Goal: Information Seeking & Learning: Find specific page/section

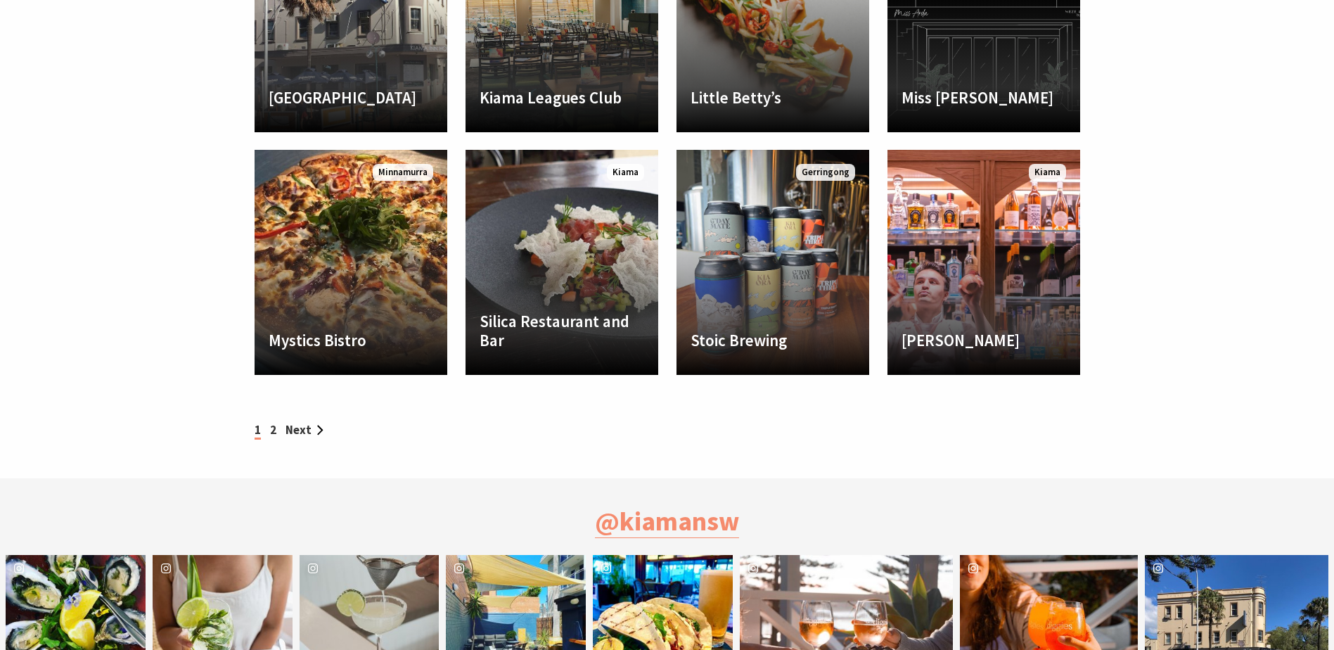
scroll to position [1687, 0]
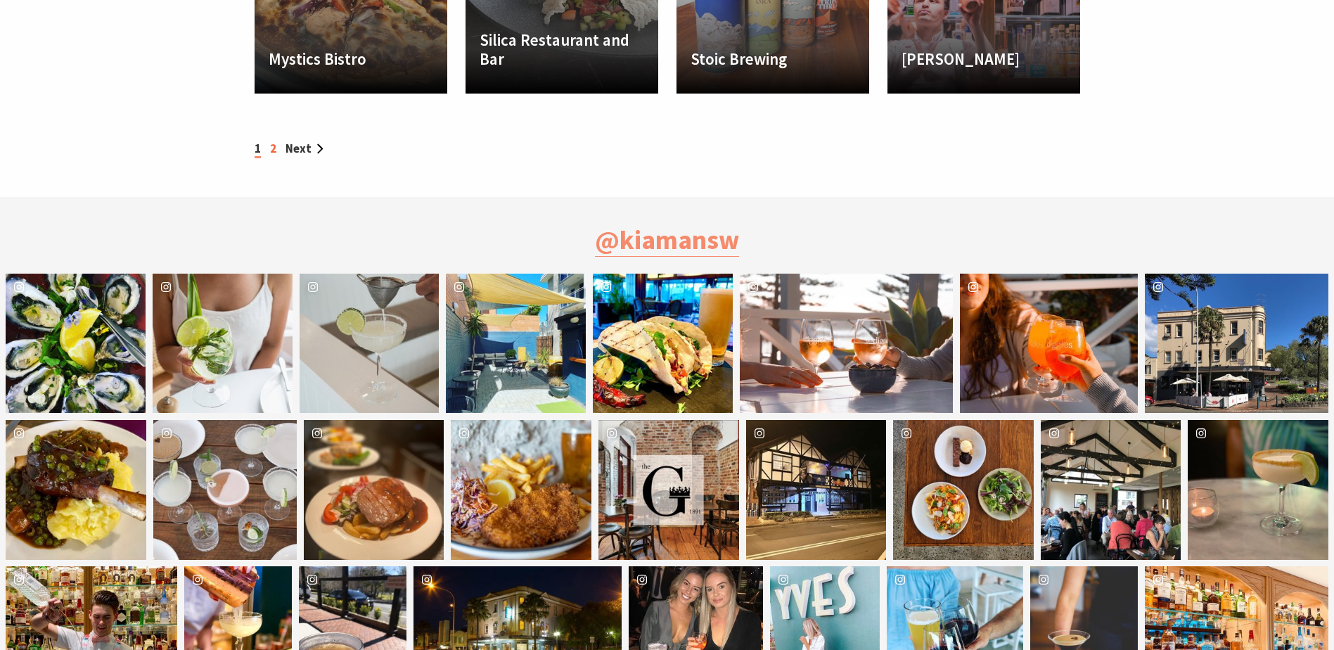
click at [271, 148] on link "2" at bounding box center [273, 148] width 6 height 15
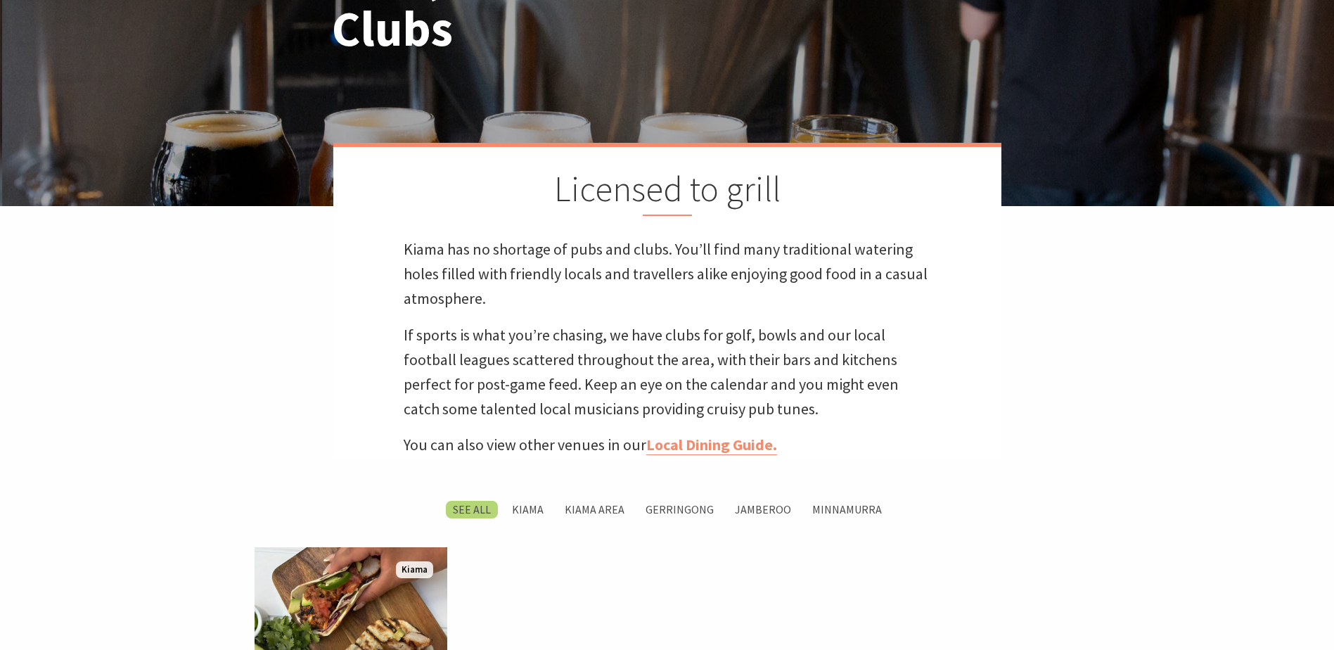
scroll to position [562, 0]
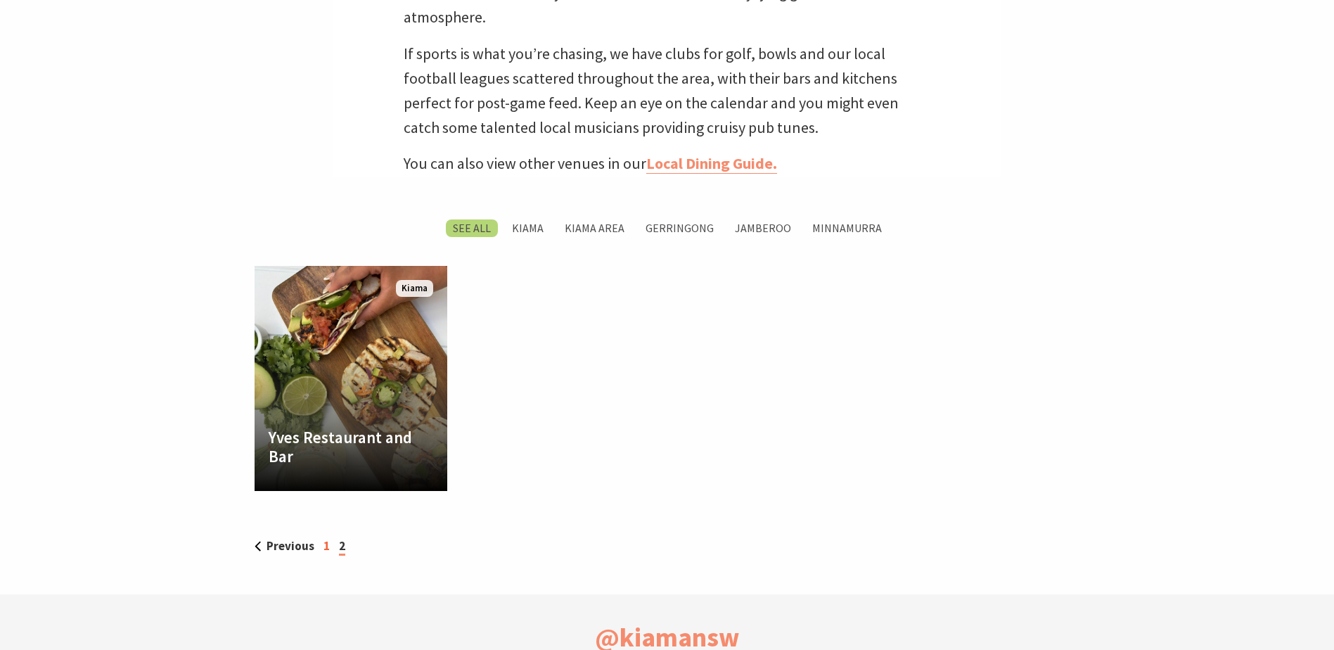
click at [323, 548] on link "1" at bounding box center [326, 545] width 6 height 15
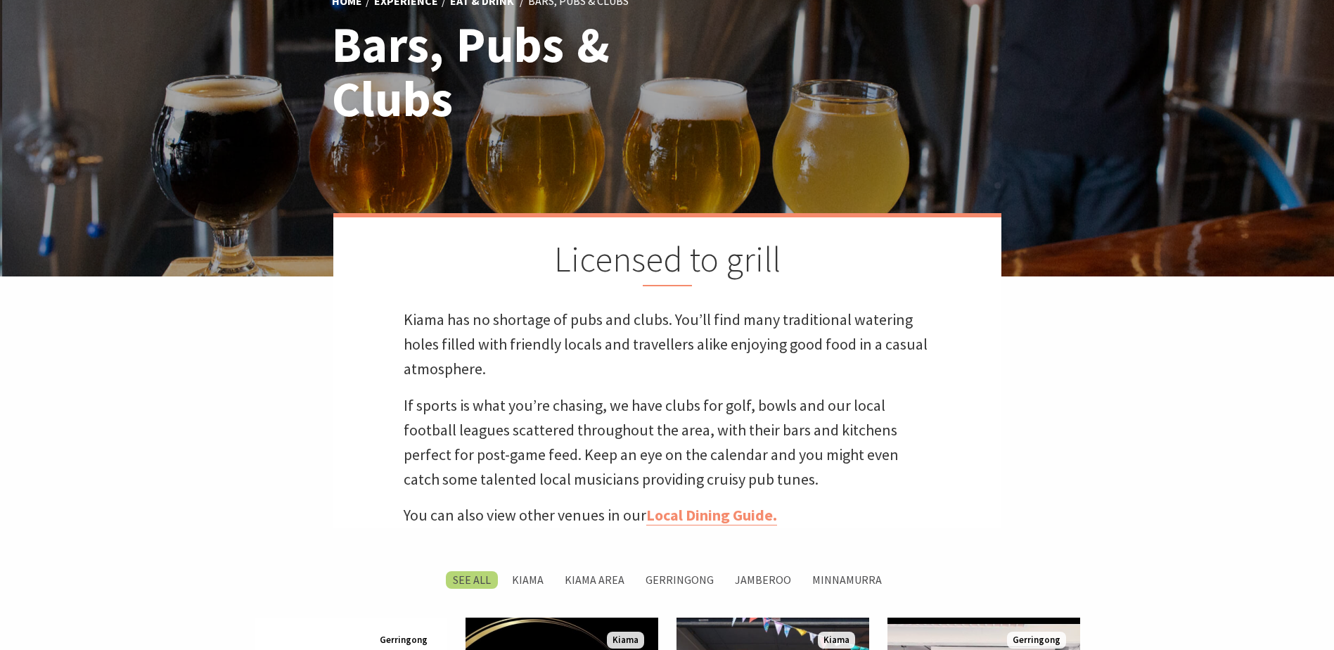
scroll to position [422, 0]
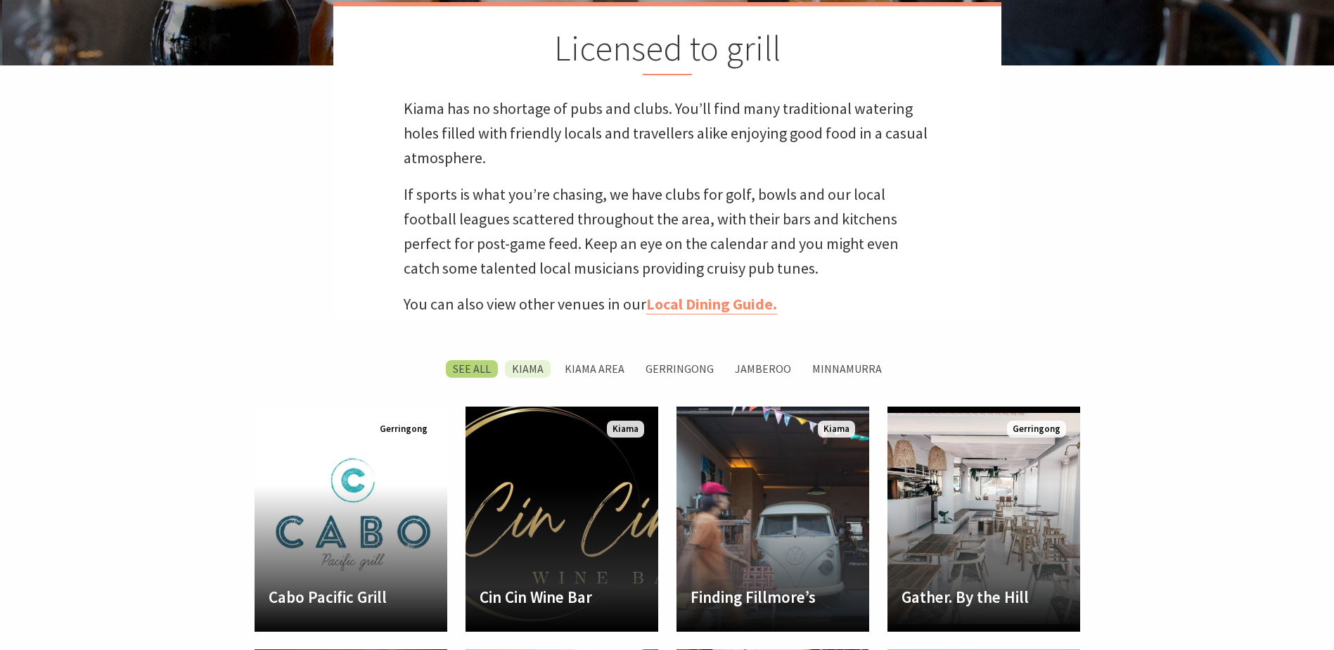
click at [538, 365] on label "Kiama" at bounding box center [528, 369] width 46 height 18
click at [0, 0] on input "Kiama" at bounding box center [0, 0] width 0 height 0
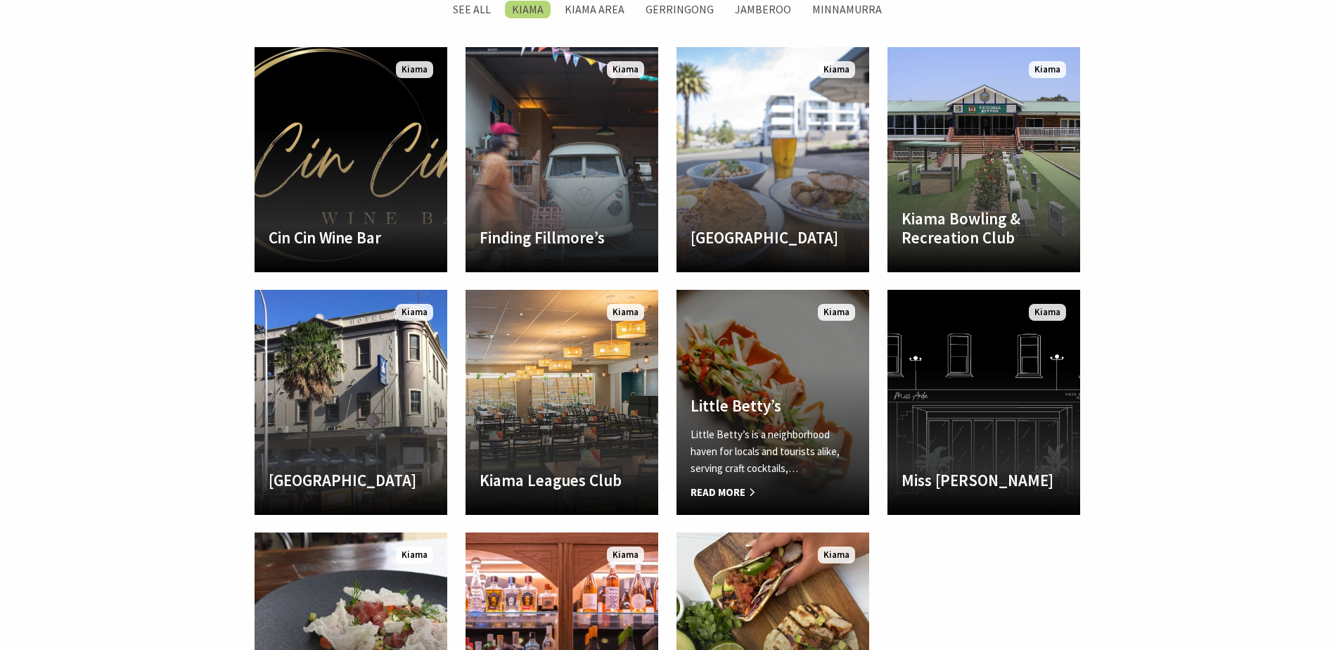
scroll to position [922, 0]
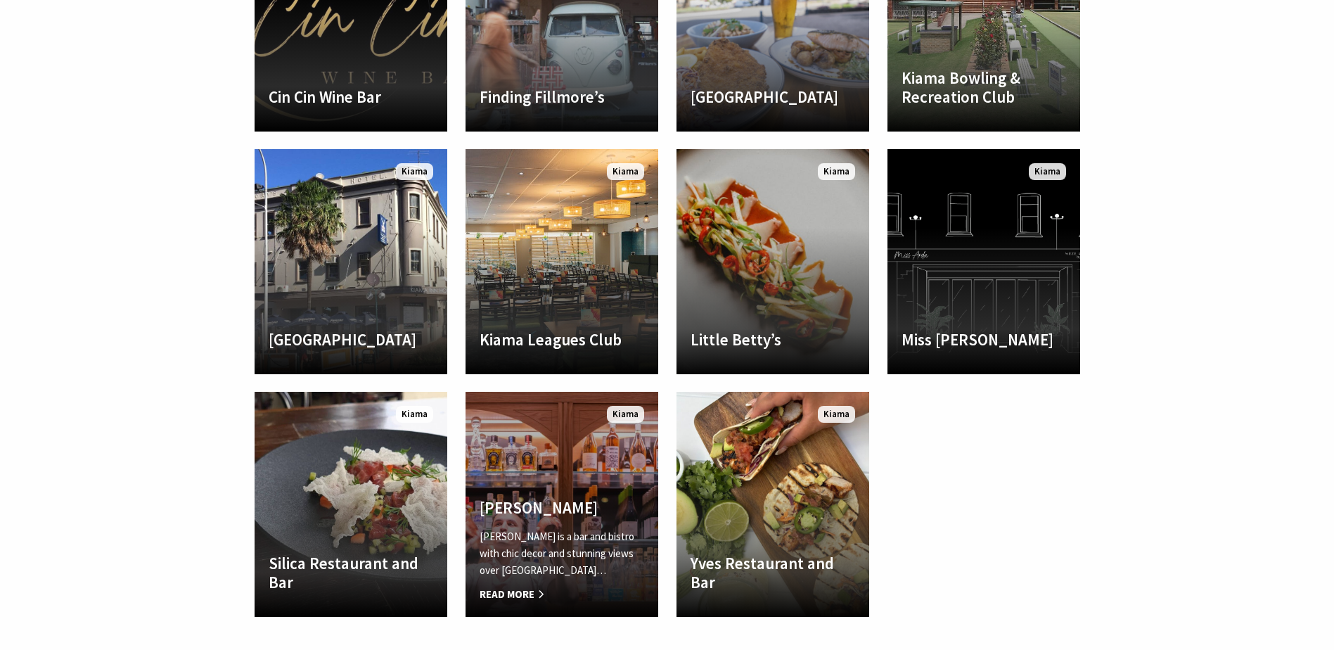
click at [503, 509] on h4 "[PERSON_NAME]" at bounding box center [562, 508] width 165 height 20
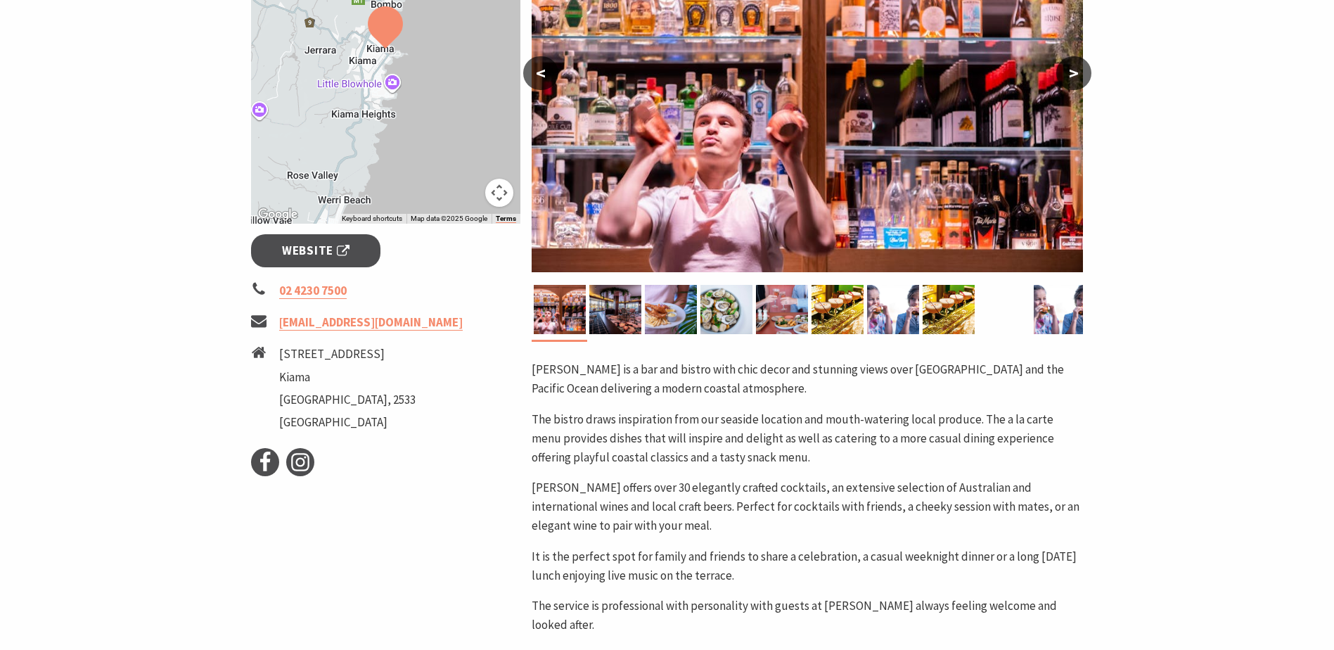
scroll to position [211, 0]
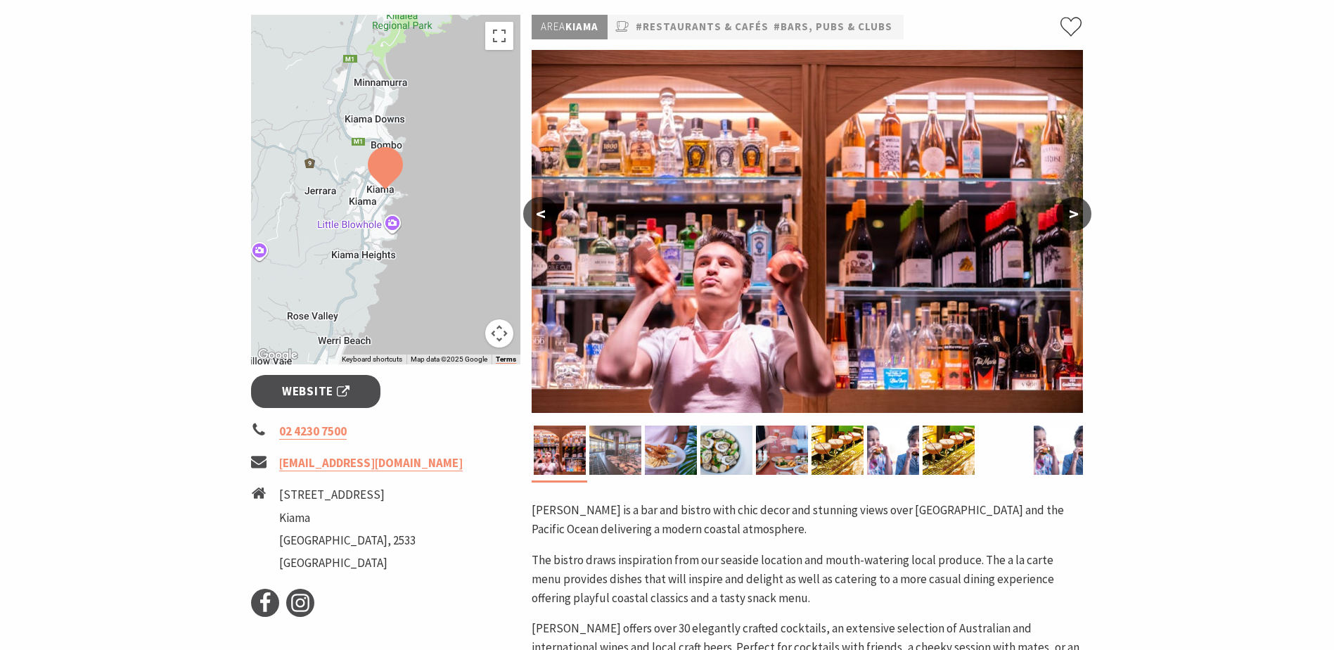
click at [626, 447] on img at bounding box center [615, 449] width 52 height 49
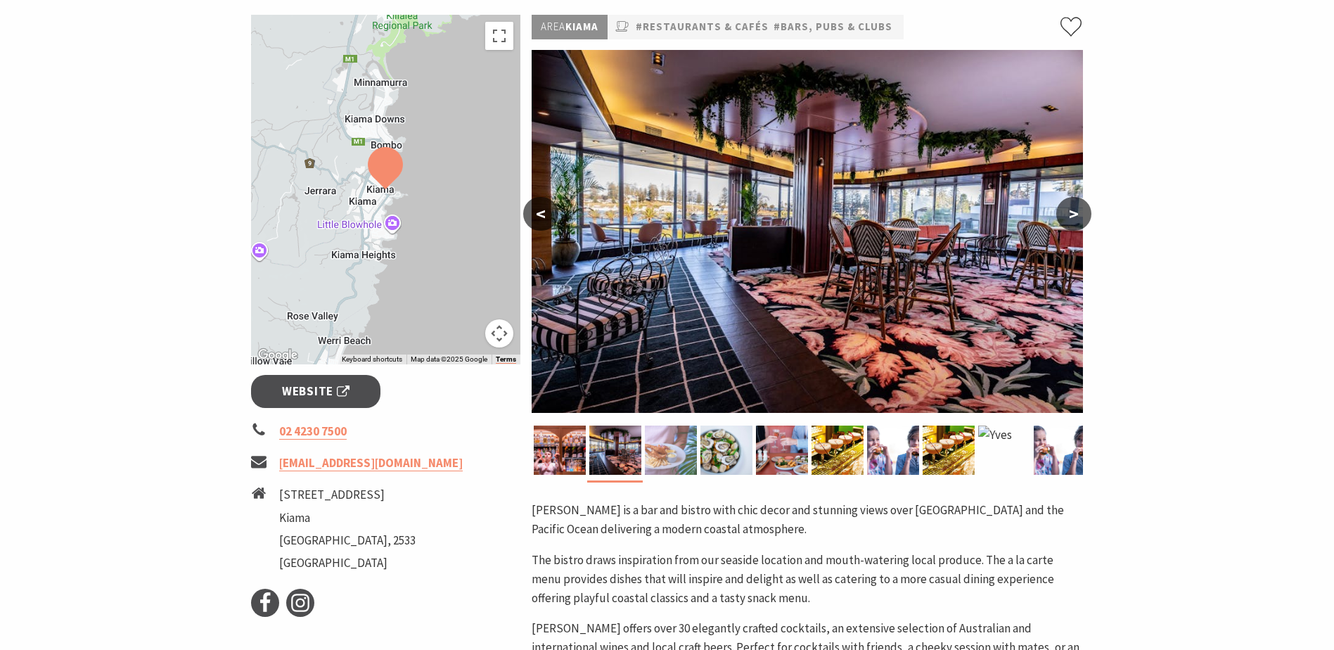
click at [683, 446] on img at bounding box center [671, 449] width 52 height 49
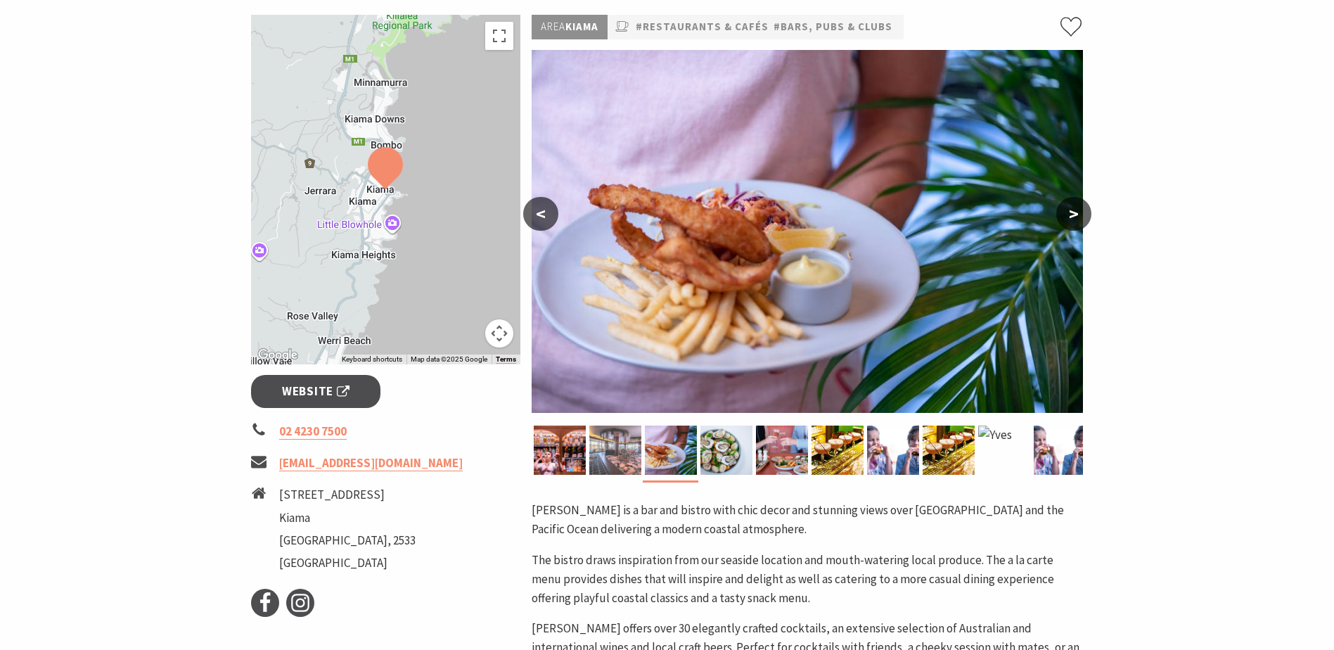
click at [615, 441] on img at bounding box center [615, 449] width 52 height 49
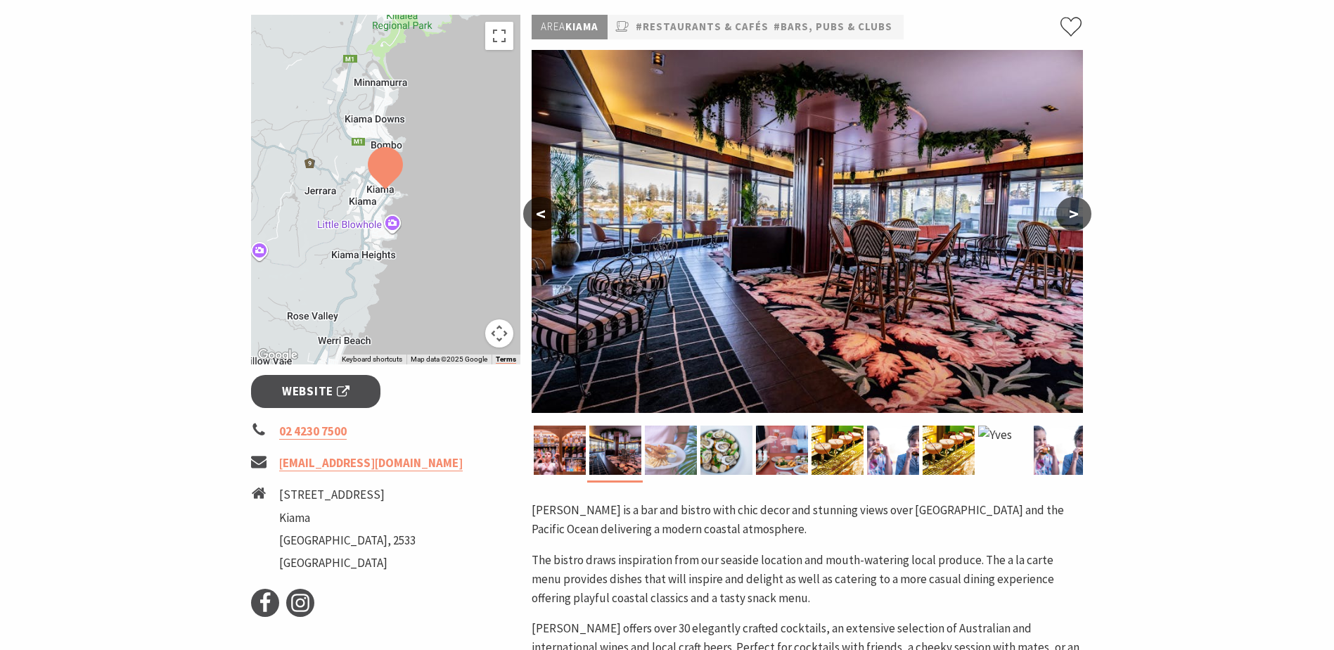
click at [671, 442] on img at bounding box center [671, 449] width 52 height 49
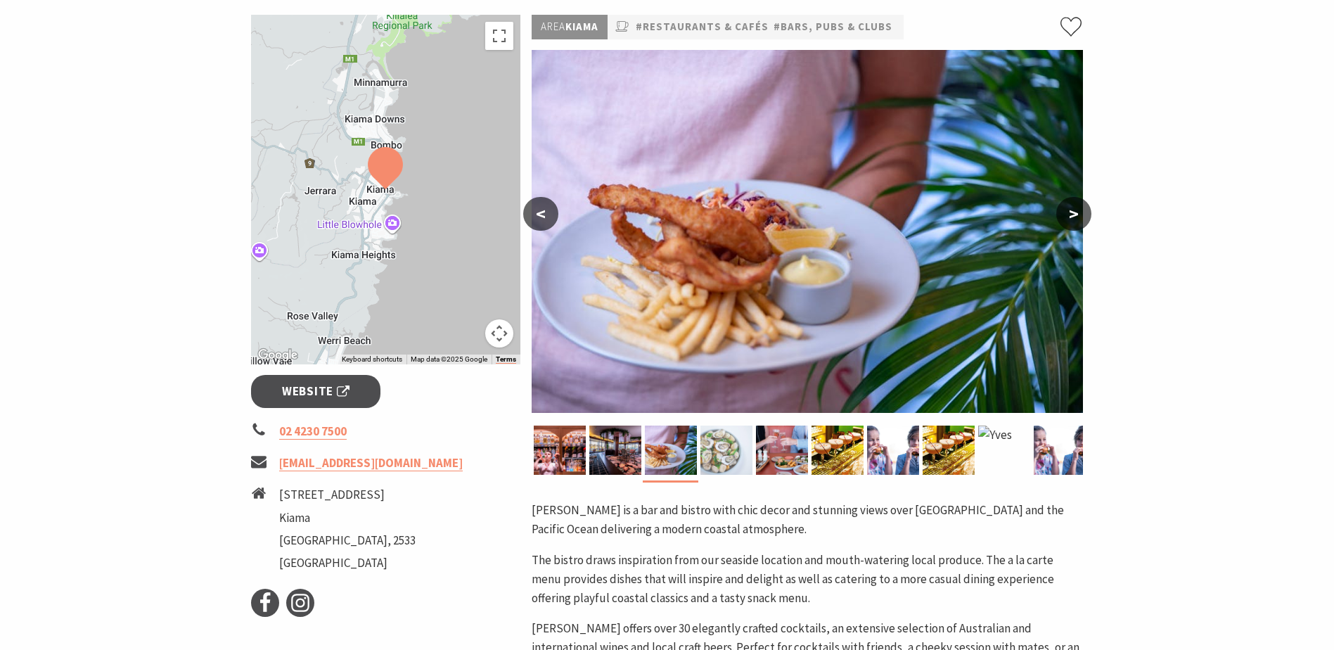
click at [715, 442] on img at bounding box center [726, 449] width 52 height 49
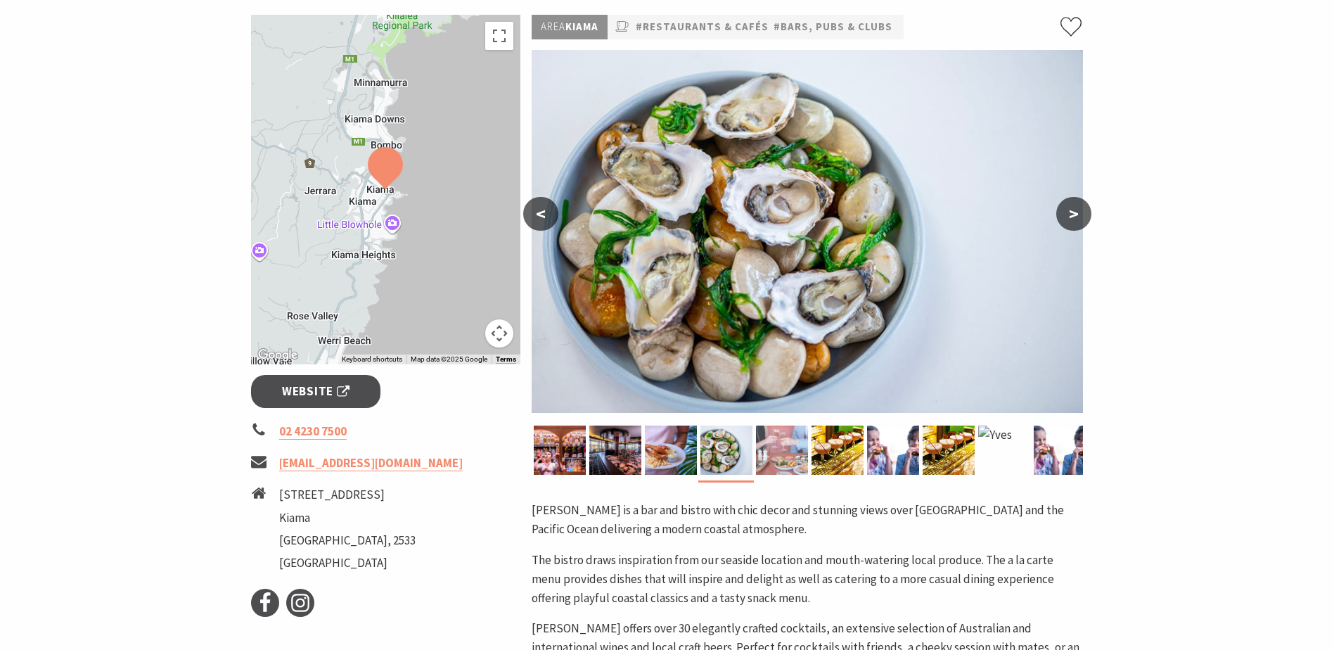
click at [766, 444] on img at bounding box center [782, 449] width 52 height 49
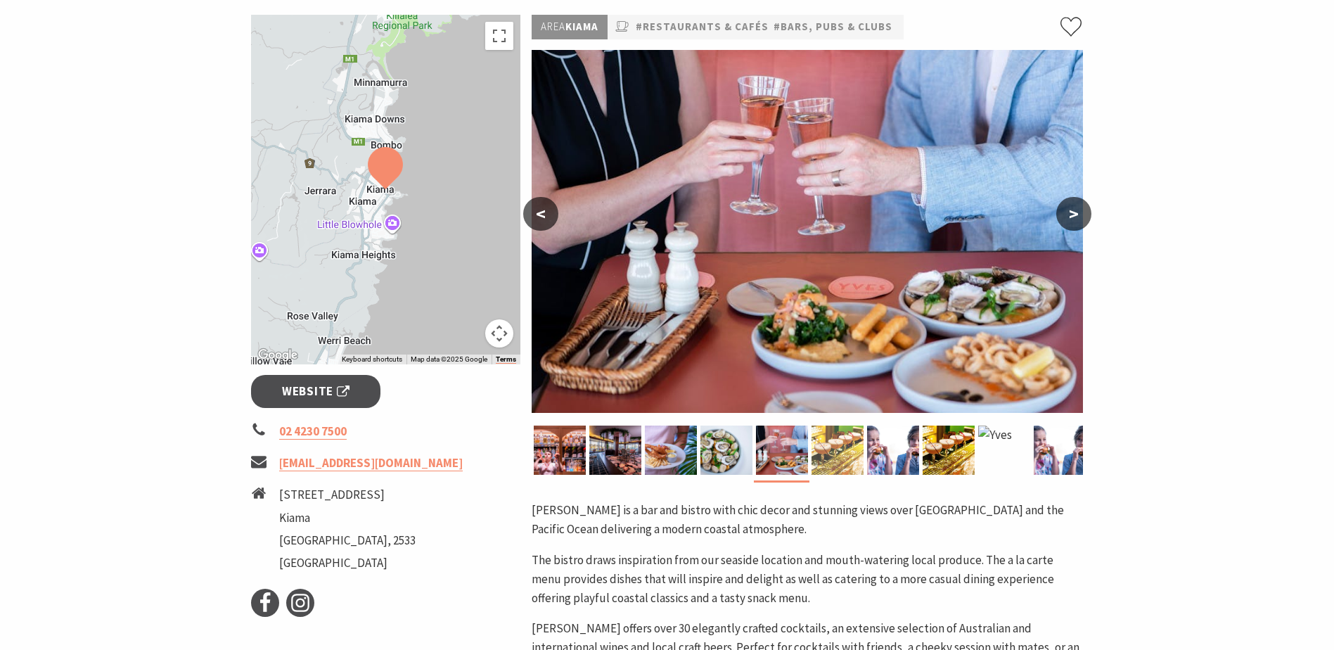
click at [829, 443] on img at bounding box center [837, 449] width 52 height 49
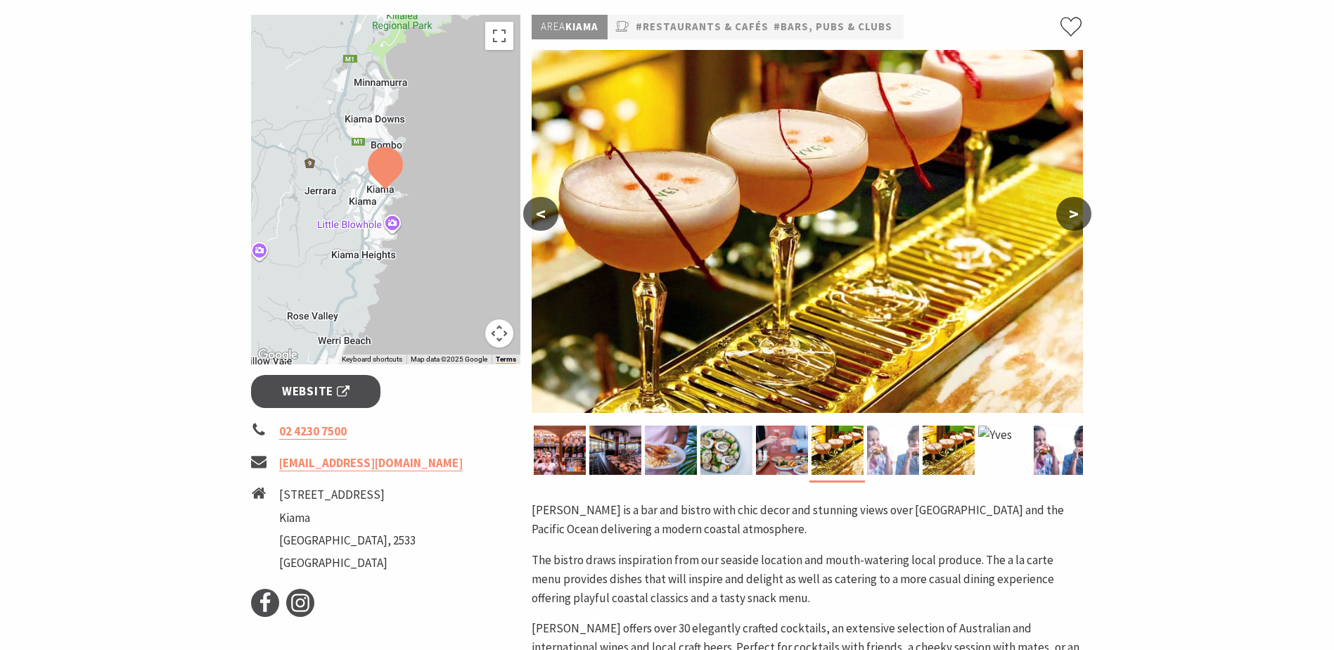
click at [886, 441] on img at bounding box center [893, 449] width 52 height 49
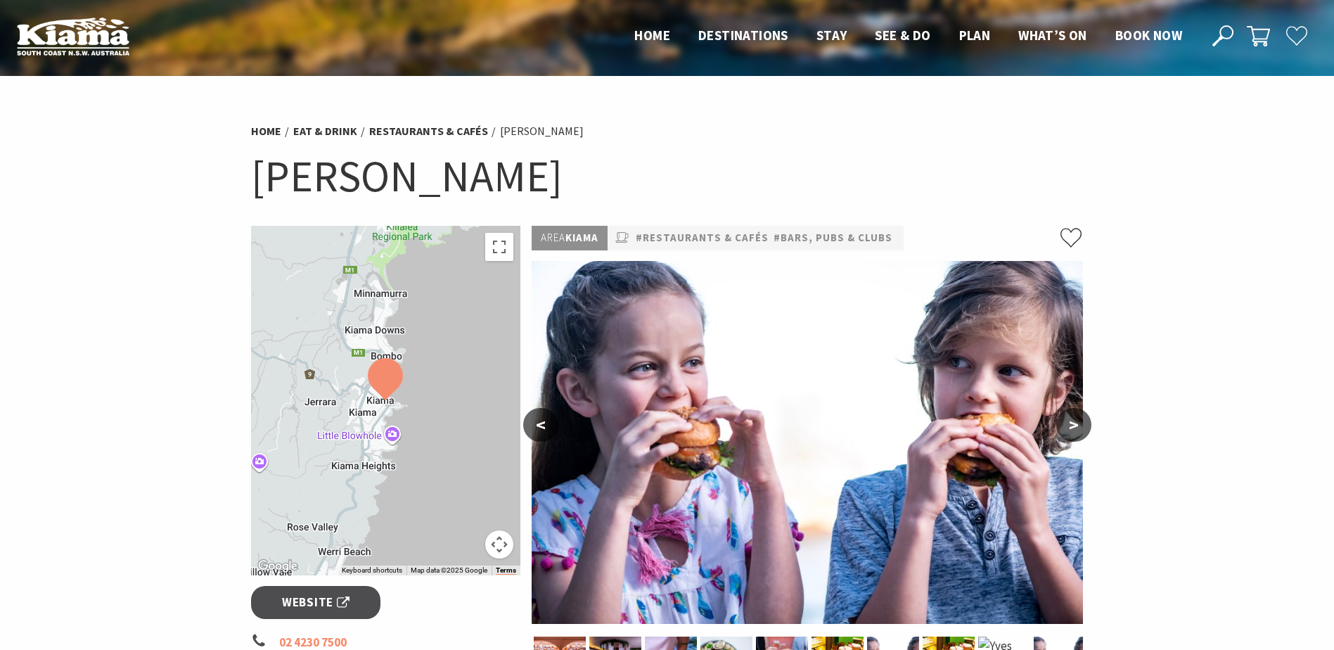
scroll to position [281, 0]
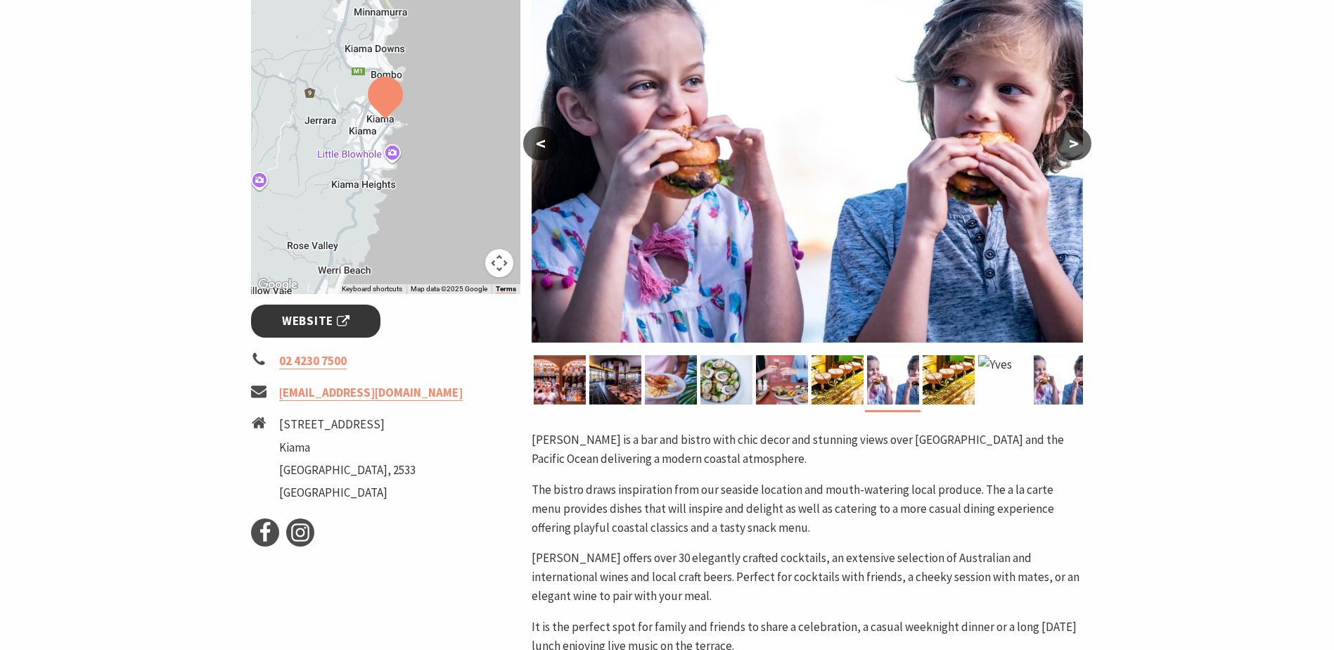
click at [295, 320] on span "Website" at bounding box center [315, 320] width 67 height 19
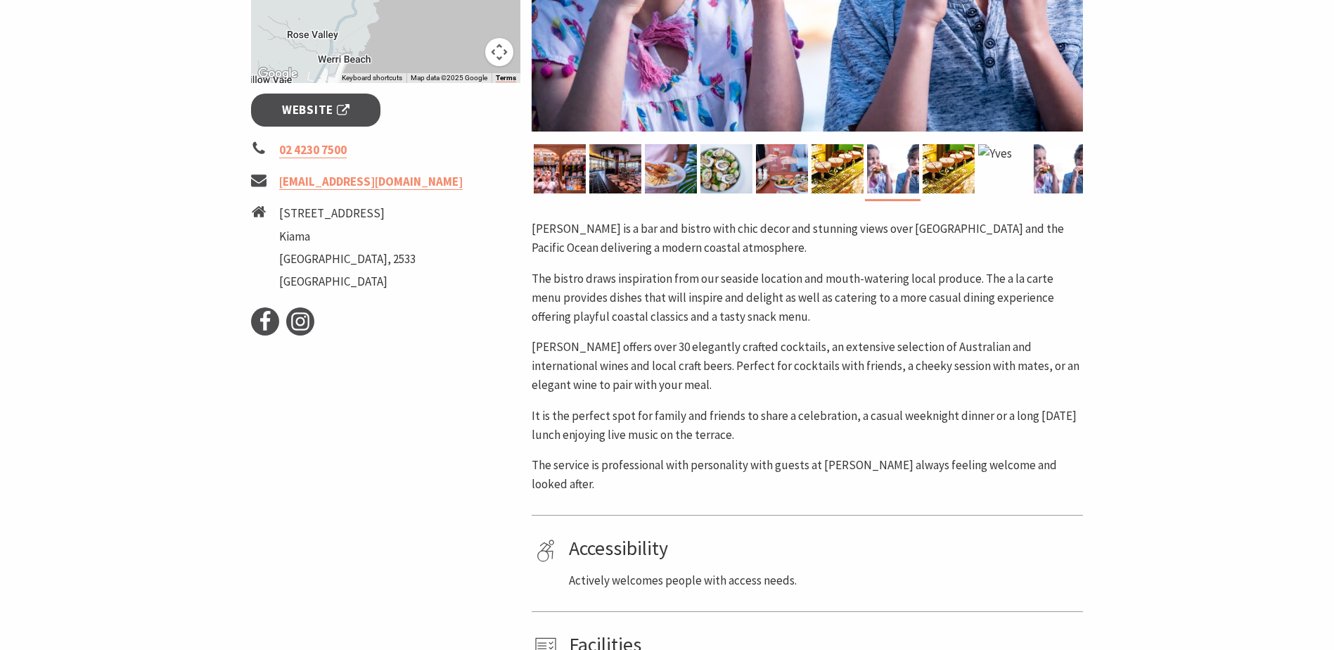
scroll to position [141, 0]
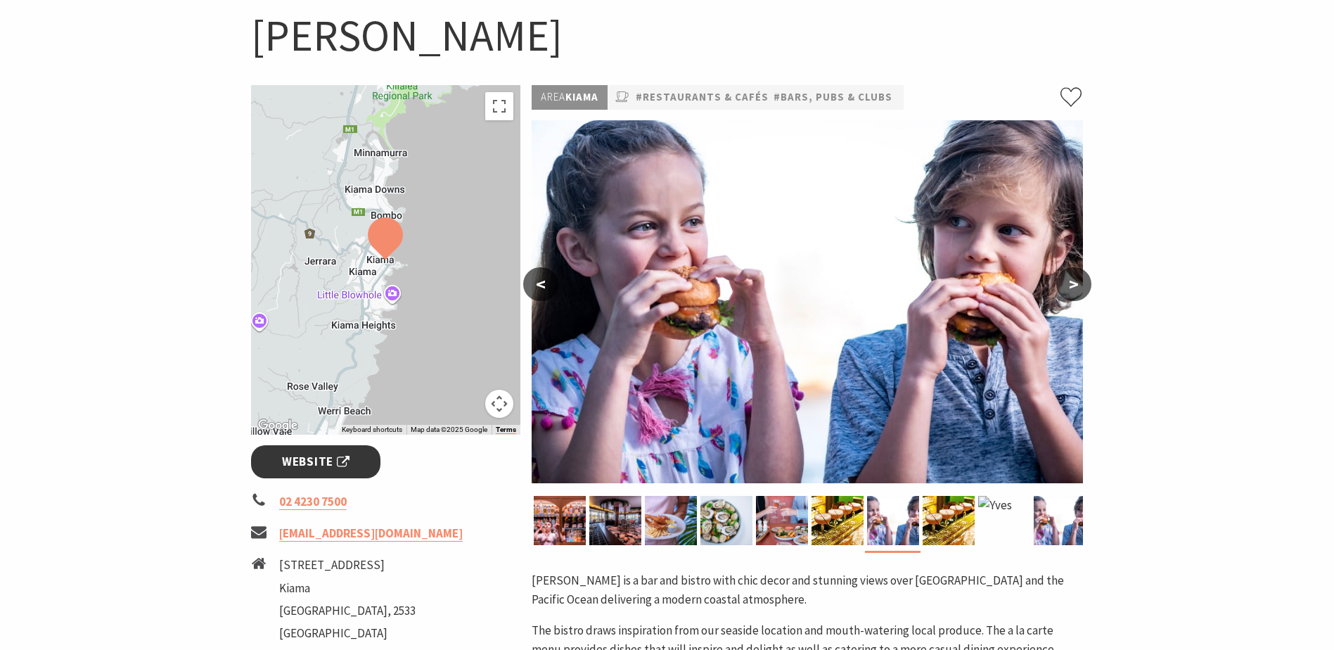
click at [342, 460] on span "Website" at bounding box center [315, 461] width 67 height 19
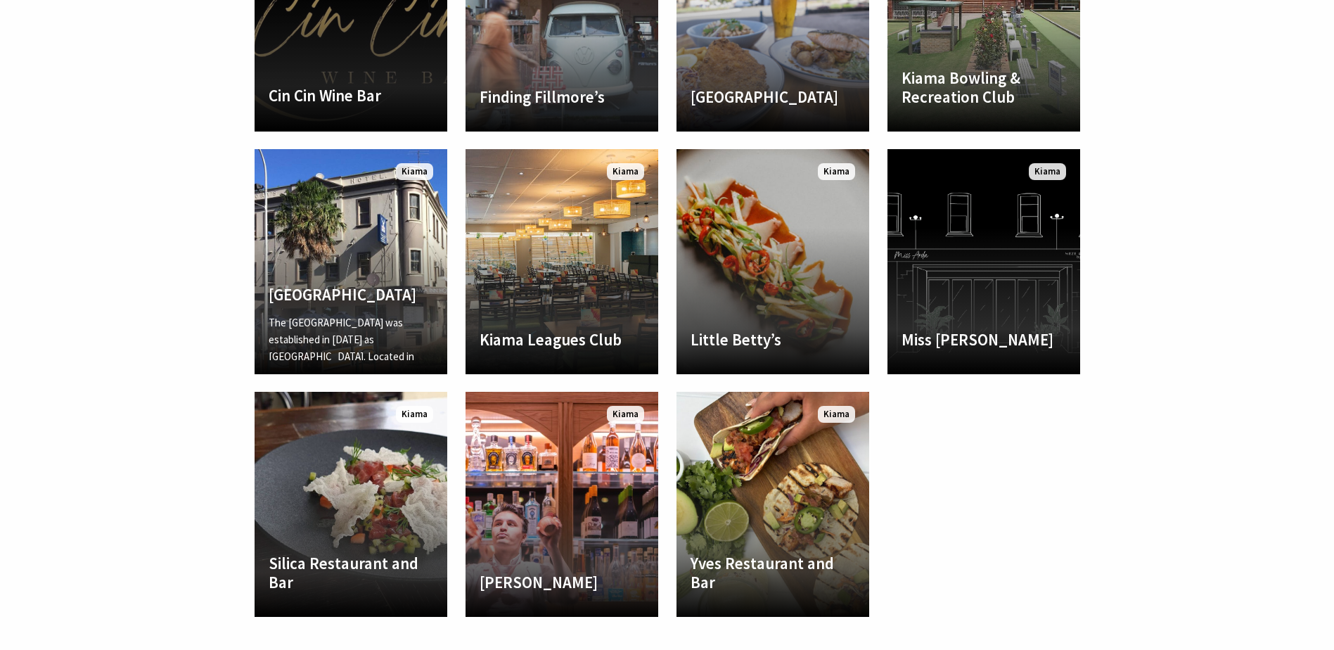
scroll to position [498, 1351]
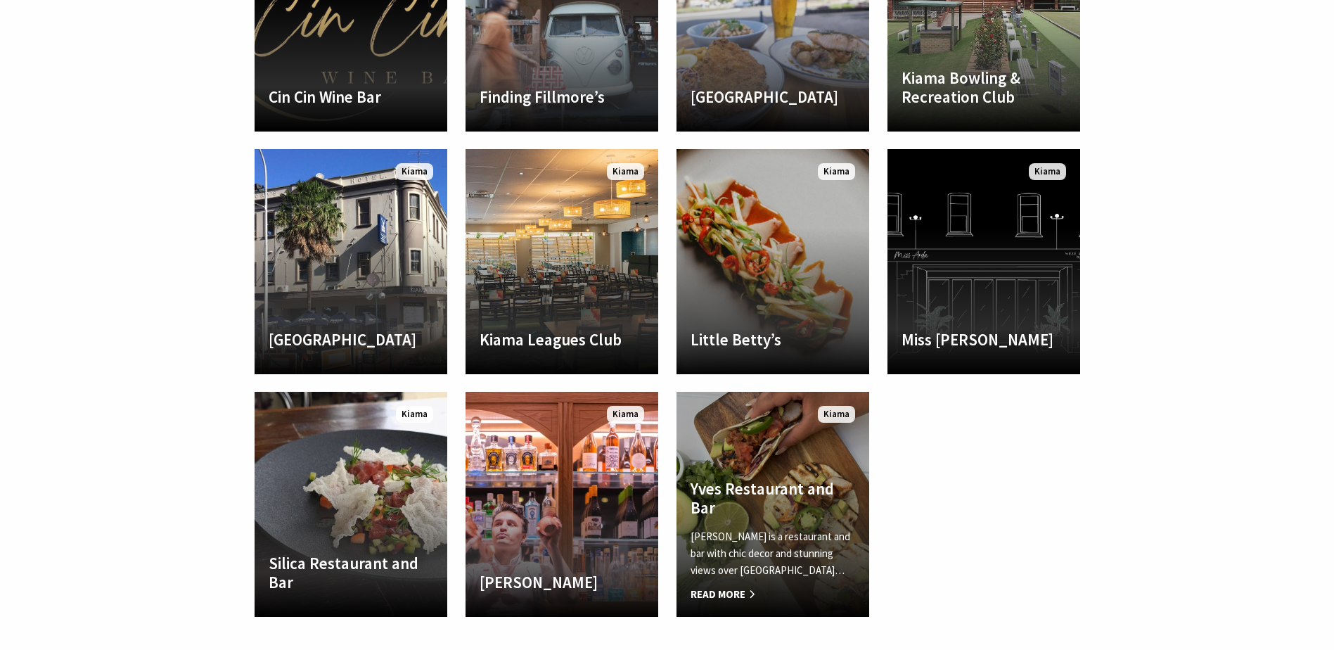
click at [772, 522] on div "Yves Restaurant and Bar Yves is a restaurant and bar with chic decor and stunni…" at bounding box center [772, 541] width 193 height 124
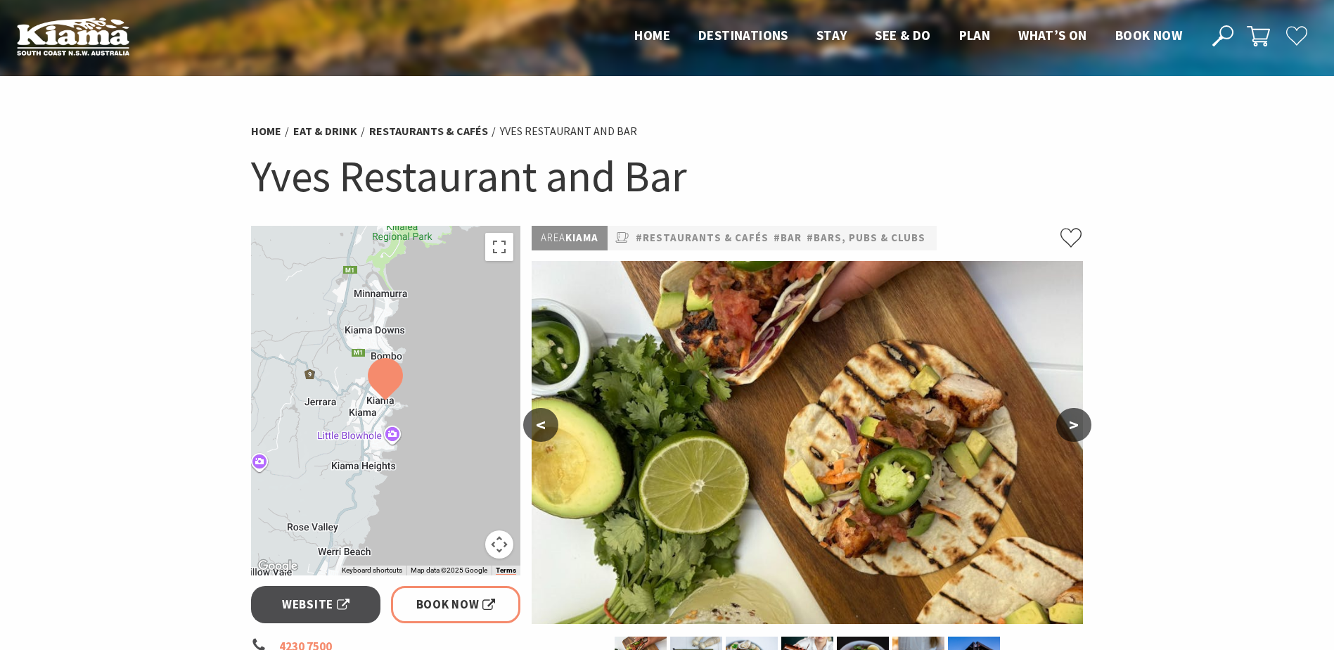
scroll to position [141, 0]
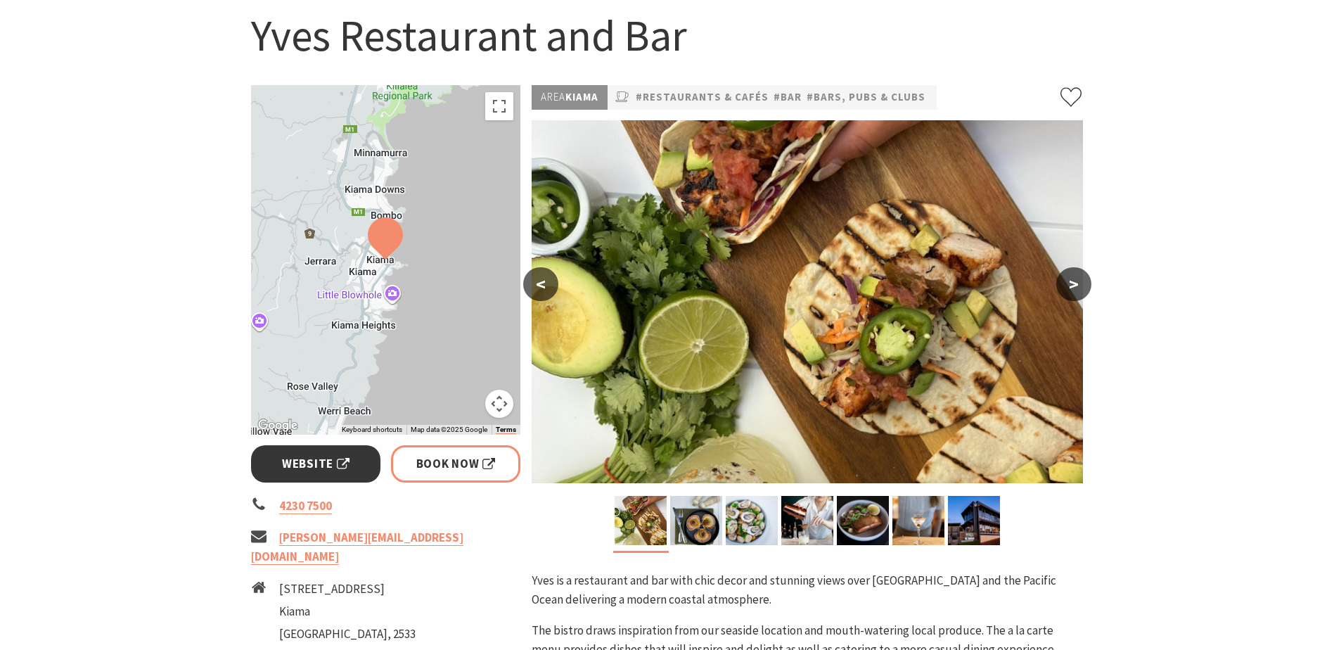
click at [339, 468] on span "Website" at bounding box center [315, 463] width 67 height 19
